Goal: Find specific page/section: Find specific page/section

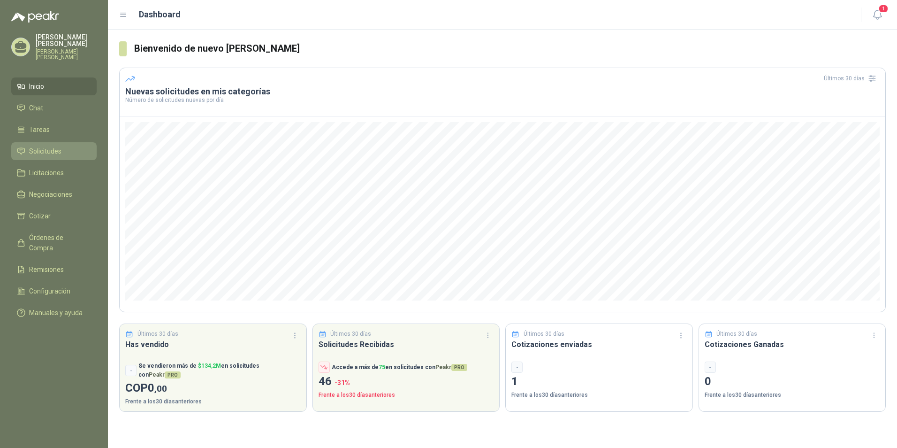
drag, startPoint x: 44, startPoint y: 152, endPoint x: 62, endPoint y: 157, distance: 18.4
click at [44, 152] on span "Solicitudes" at bounding box center [45, 151] width 32 height 10
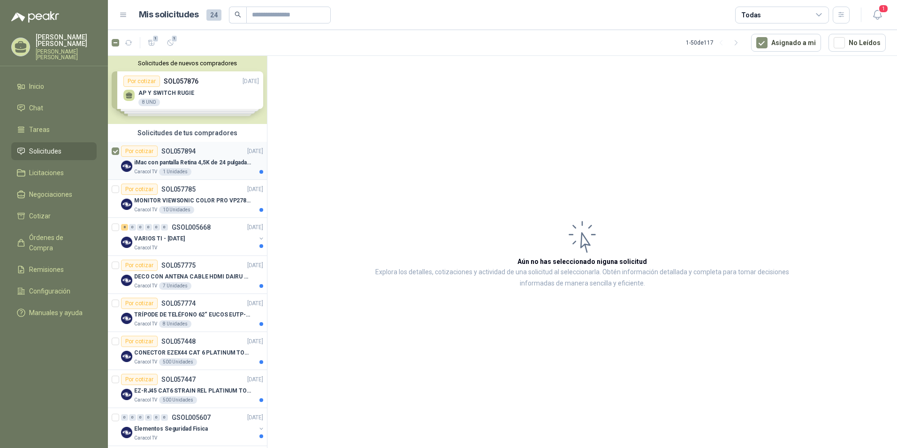
click at [131, 152] on div "Por cotizar" at bounding box center [139, 150] width 37 height 11
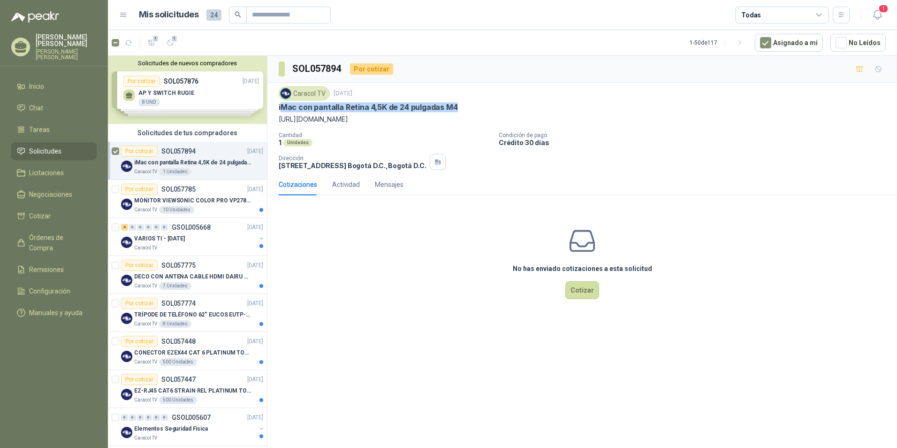
drag, startPoint x: 460, startPoint y: 111, endPoint x: 282, endPoint y: 106, distance: 178.9
click at [282, 106] on div "iMac con pantalla Retina 4,5K de 24 pulgadas M4" at bounding box center [582, 107] width 607 height 10
click at [467, 109] on div "iMac con pantalla Retina 4,5K de 24 pulgadas M4" at bounding box center [582, 107] width 607 height 10
drag, startPoint x: 462, startPoint y: 107, endPoint x: 272, endPoint y: 106, distance: 190.1
click at [272, 106] on div "Caracol TV [DATE] iMac con pantalla Retina 4,5K de 24 pulgadas M4 [URL][DOMAIN_…" at bounding box center [583, 128] width 630 height 91
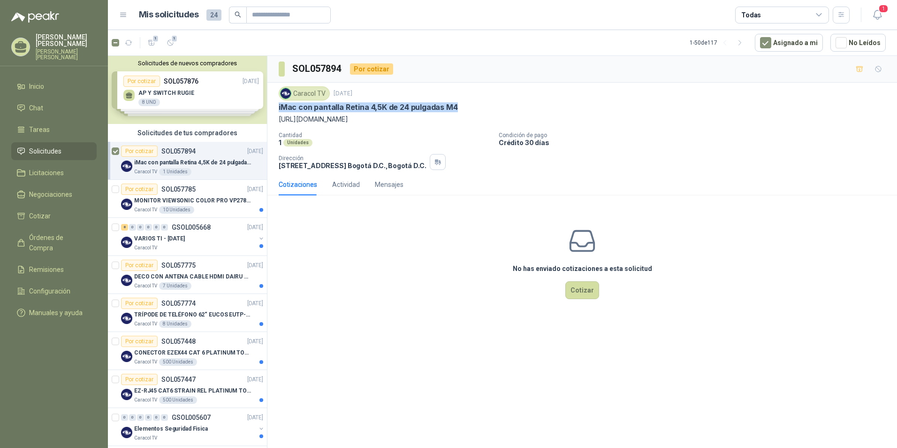
copy p "iMac con pantalla Retina 4,5K de 24 pulgadas M4"
